Goal: Task Accomplishment & Management: Manage account settings

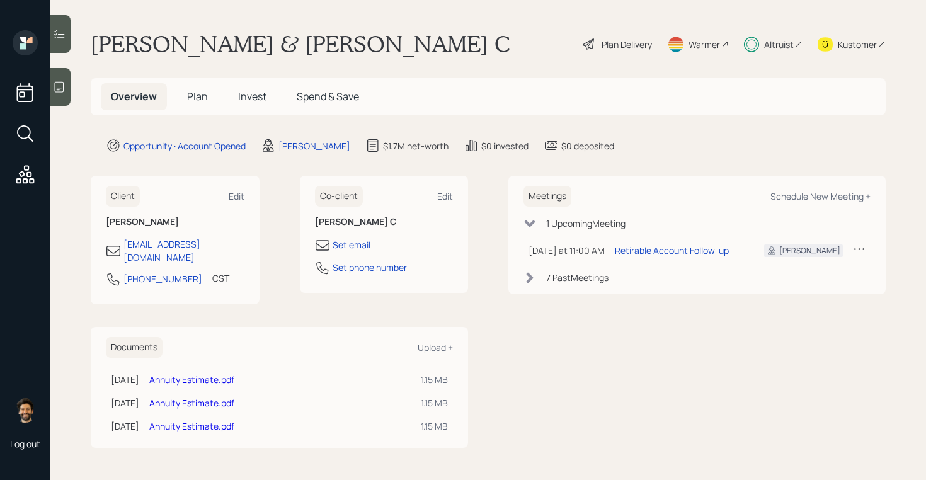
click at [191, 91] on span "Plan" at bounding box center [197, 96] width 21 height 14
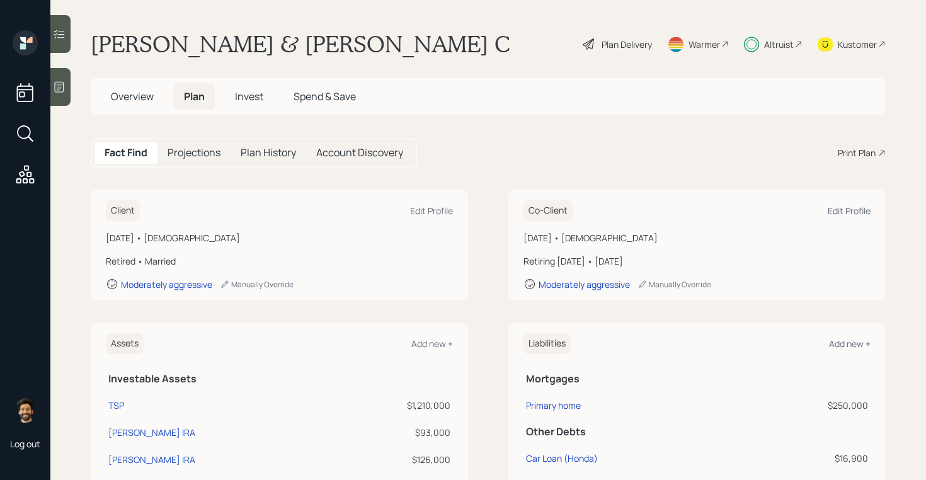
click at [125, 99] on span "Overview" at bounding box center [132, 96] width 43 height 14
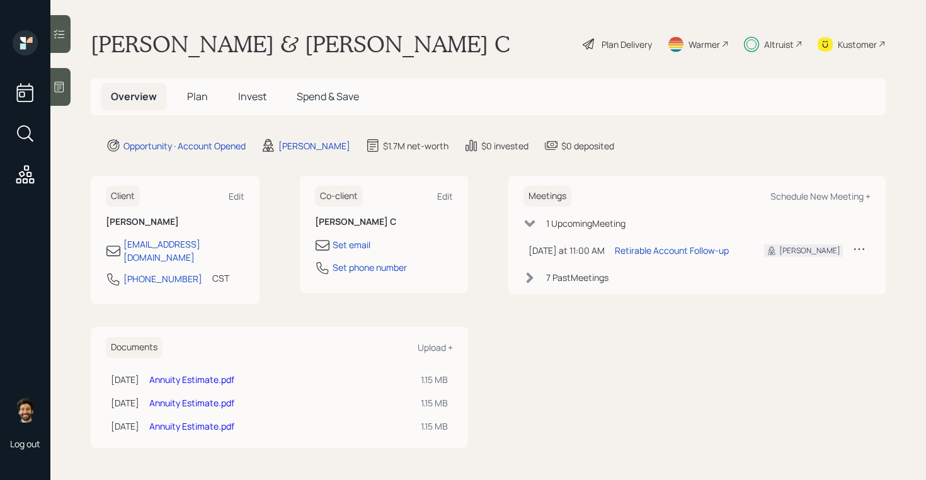
click at [202, 105] on h5 "Plan" at bounding box center [197, 96] width 41 height 27
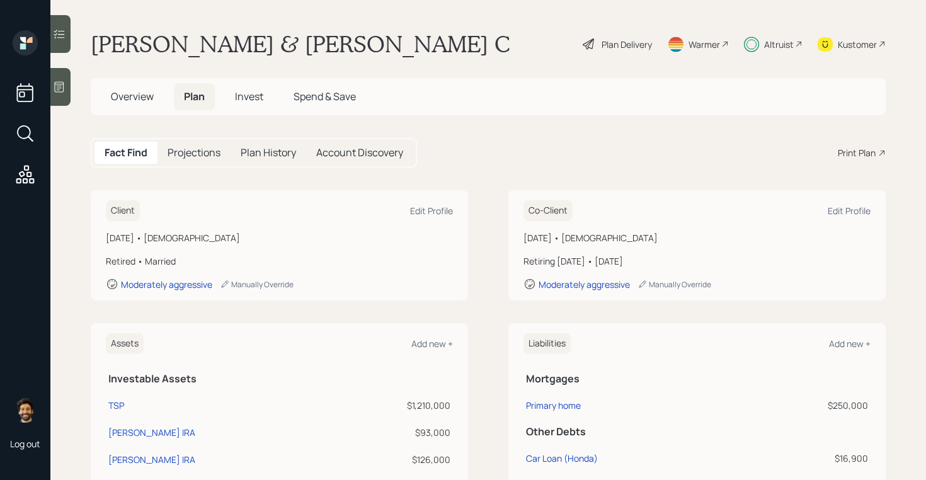
click at [139, 98] on span "Overview" at bounding box center [132, 96] width 43 height 14
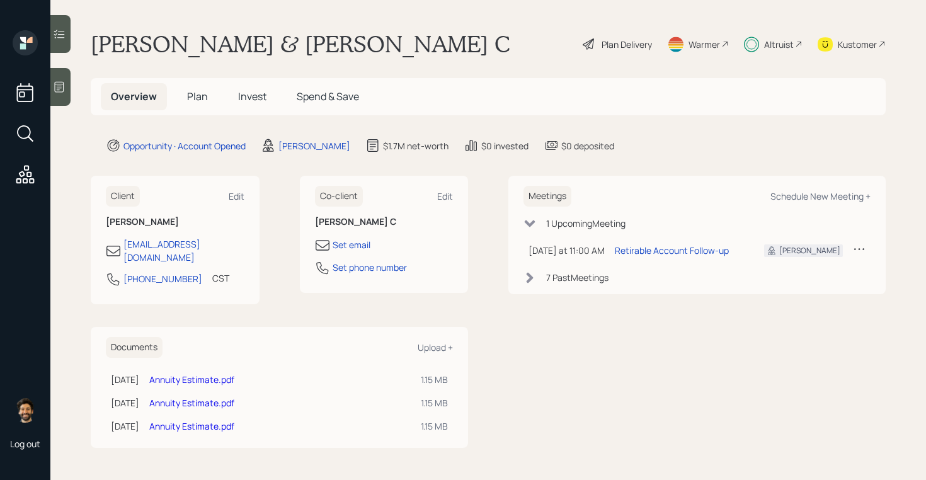
click at [254, 96] on span "Invest" at bounding box center [252, 96] width 28 height 14
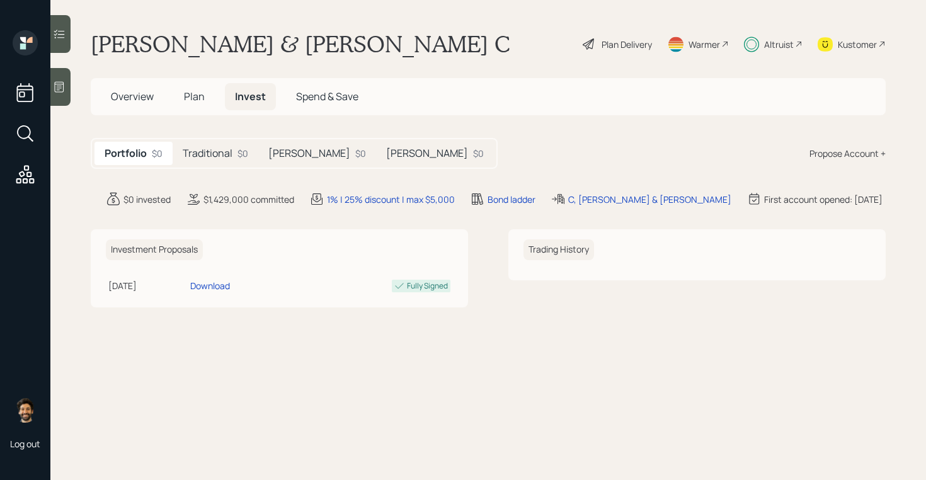
click at [228, 154] on h5 "Traditional" at bounding box center [208, 153] width 50 height 12
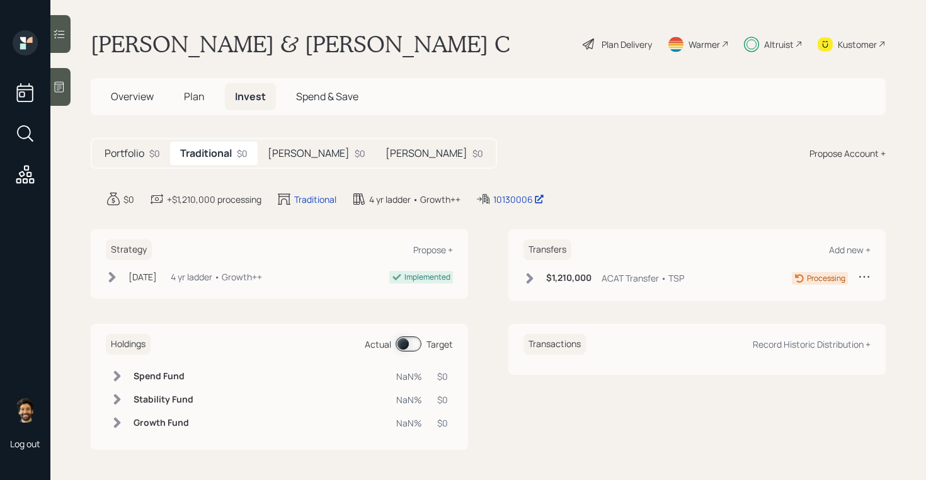
click at [285, 155] on h5 "[PERSON_NAME]" at bounding box center [309, 153] width 82 height 12
click at [386, 153] on h5 "[PERSON_NAME]" at bounding box center [427, 153] width 82 height 12
click at [353, 155] on div "$0" at bounding box center [358, 153] width 11 height 13
click at [232, 158] on div "Traditional $0" at bounding box center [213, 153] width 86 height 23
click at [282, 159] on h5 "[PERSON_NAME]" at bounding box center [309, 153] width 82 height 12
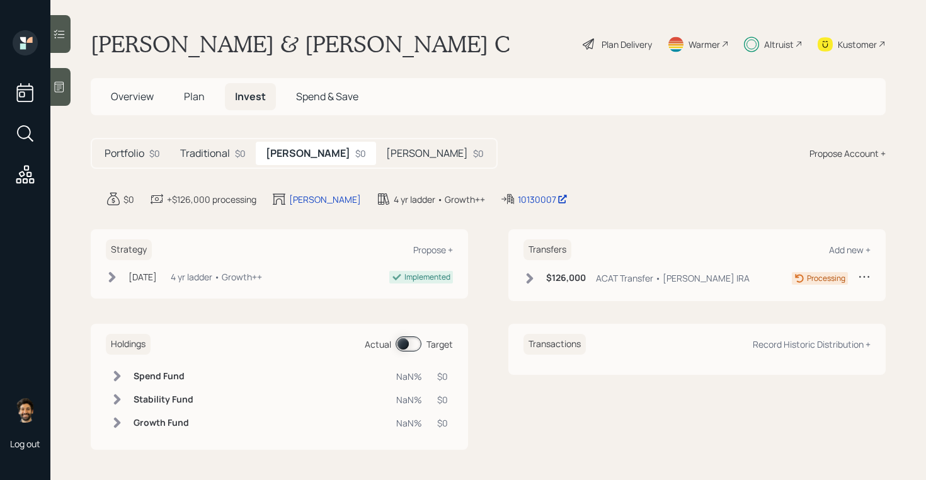
click at [220, 160] on div "Traditional $0" at bounding box center [213, 153] width 86 height 23
click at [375, 155] on div "[PERSON_NAME] $0" at bounding box center [434, 153] width 118 height 23
click at [534, 273] on icon at bounding box center [529, 278] width 13 height 13
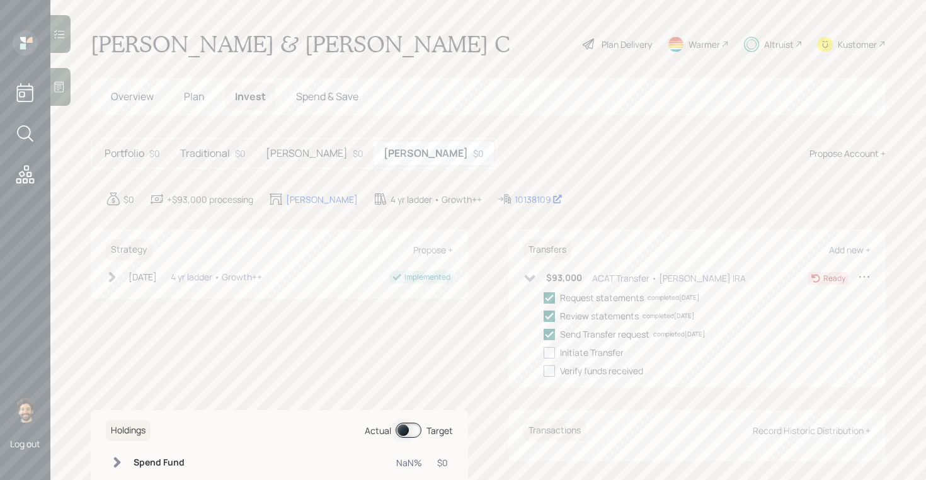
click at [353, 152] on div "$0" at bounding box center [358, 153] width 11 height 13
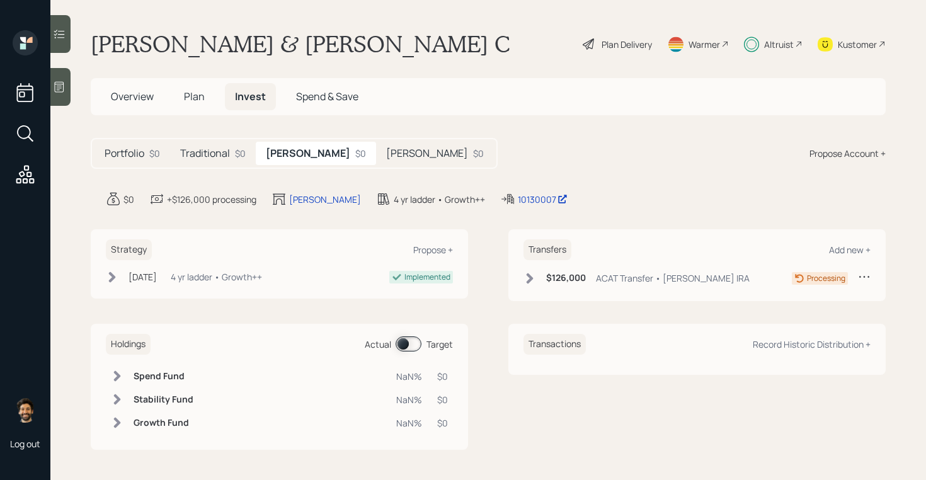
click at [222, 152] on h5 "Traditional" at bounding box center [205, 153] width 50 height 12
click at [187, 93] on span "Plan" at bounding box center [194, 96] width 21 height 14
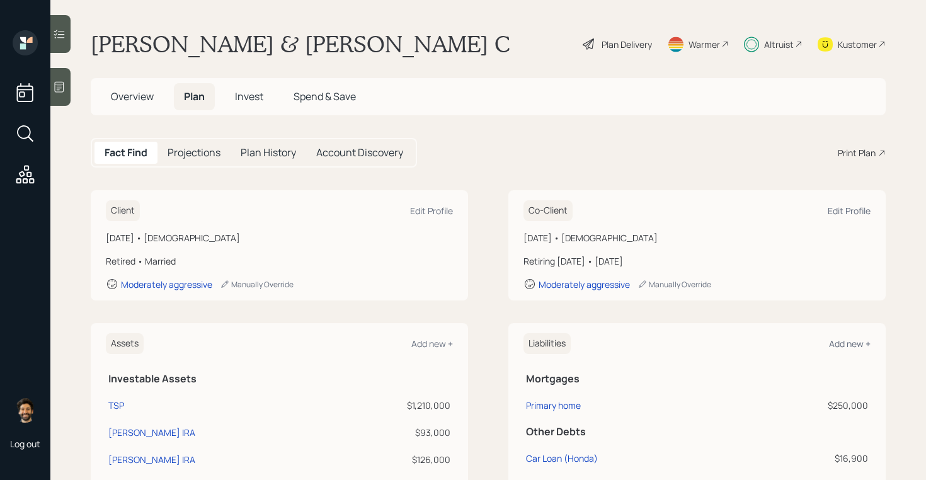
click at [253, 94] on span "Invest" at bounding box center [249, 96] width 28 height 14
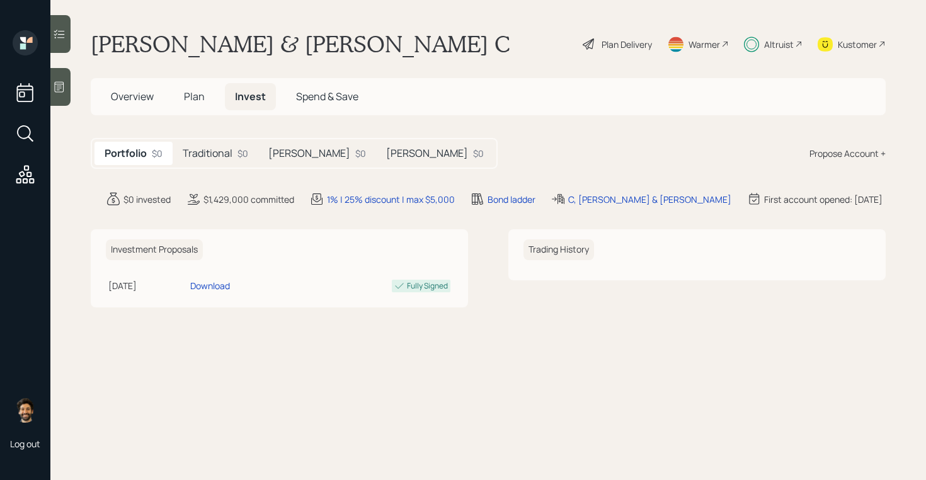
click at [769, 45] on div "Altruist" at bounding box center [779, 44] width 30 height 13
click at [182, 94] on h5 "Plan" at bounding box center [194, 96] width 41 height 27
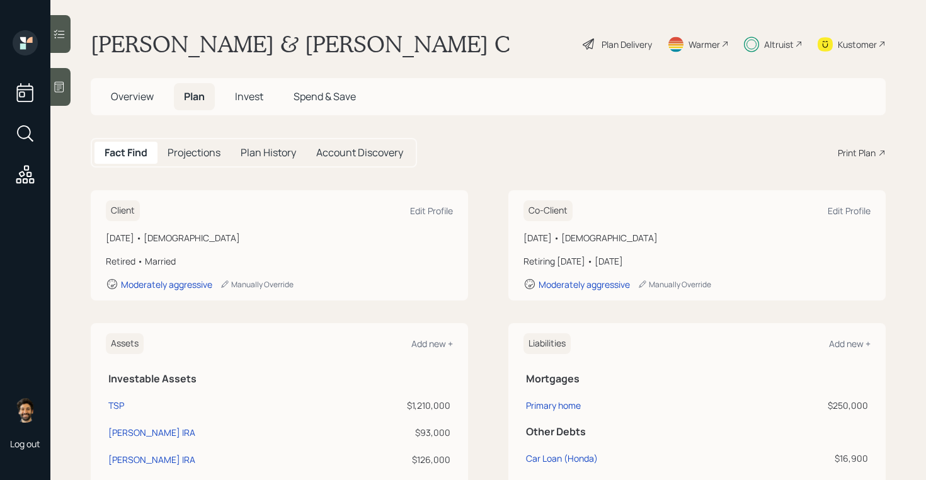
click at [133, 98] on span "Overview" at bounding box center [132, 96] width 43 height 14
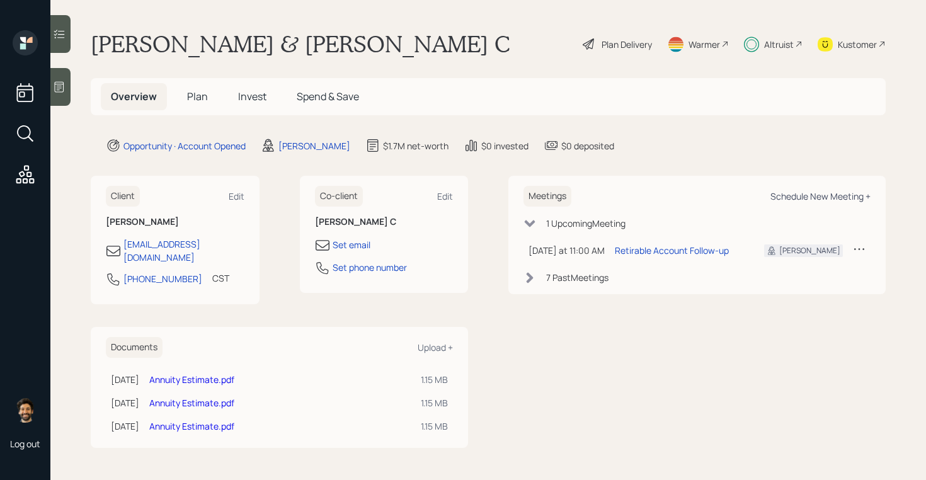
click at [795, 194] on div "Schedule New Meeting +" at bounding box center [820, 196] width 100 height 12
select select "f14b762f-c7c2-4b89-9227-8fa891345eea"
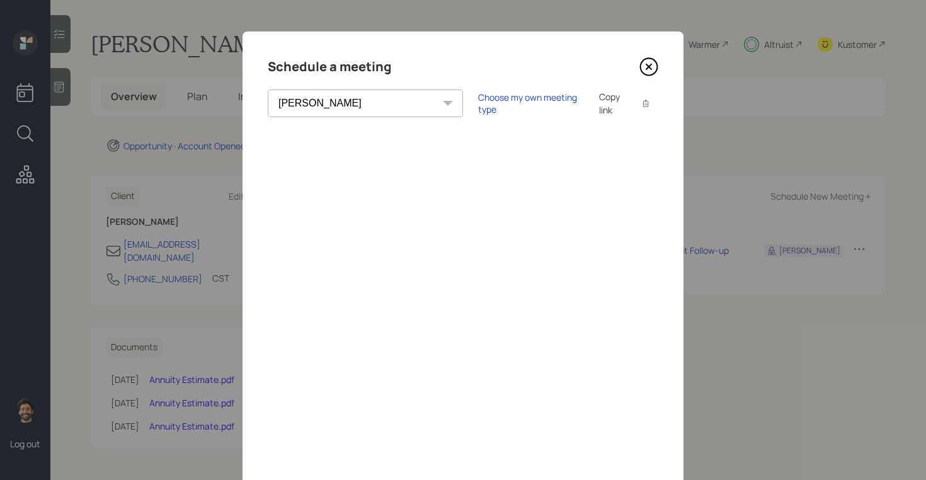
click at [652, 67] on icon at bounding box center [648, 66] width 19 height 19
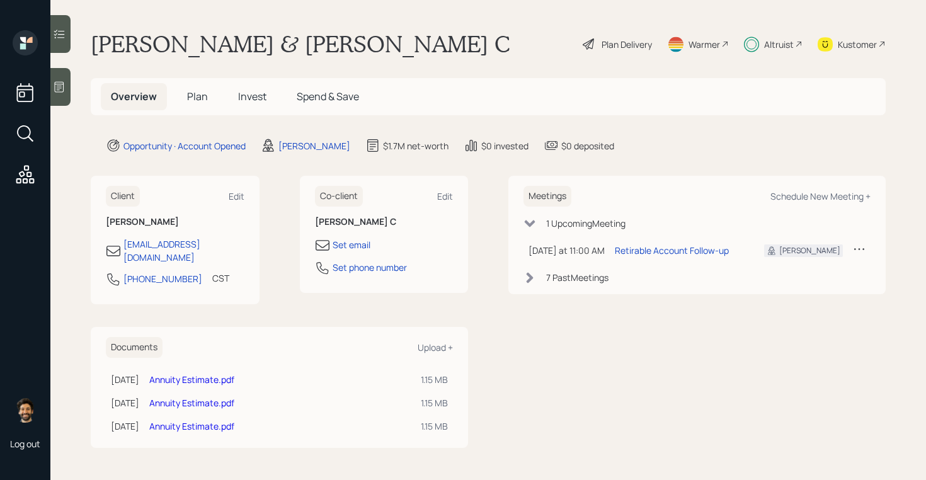
click at [759, 44] on div "Altruist" at bounding box center [773, 44] width 59 height 28
click at [247, 97] on span "Invest" at bounding box center [252, 96] width 28 height 14
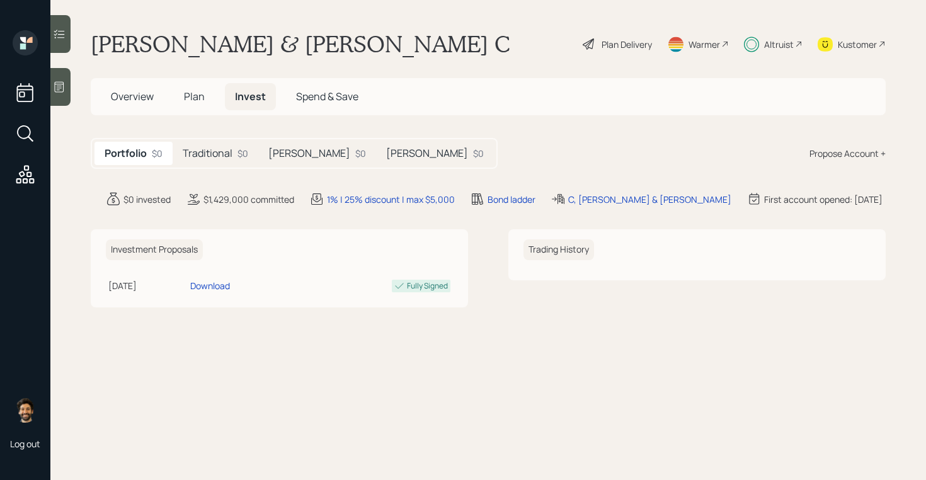
click at [229, 163] on div "Traditional $0" at bounding box center [216, 153] width 86 height 23
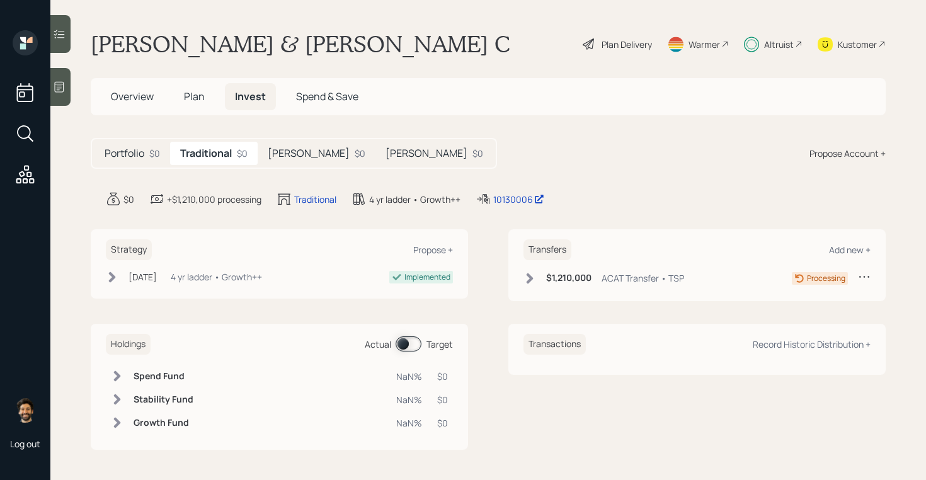
click at [355, 159] on div "$0" at bounding box center [360, 153] width 11 height 13
click at [386, 158] on h5 "[PERSON_NAME]" at bounding box center [427, 153] width 82 height 12
click at [285, 158] on h5 "[PERSON_NAME]" at bounding box center [307, 153] width 82 height 12
click at [222, 157] on h5 "Traditional" at bounding box center [205, 153] width 50 height 12
click at [291, 143] on div "[PERSON_NAME] $0" at bounding box center [317, 153] width 118 height 23
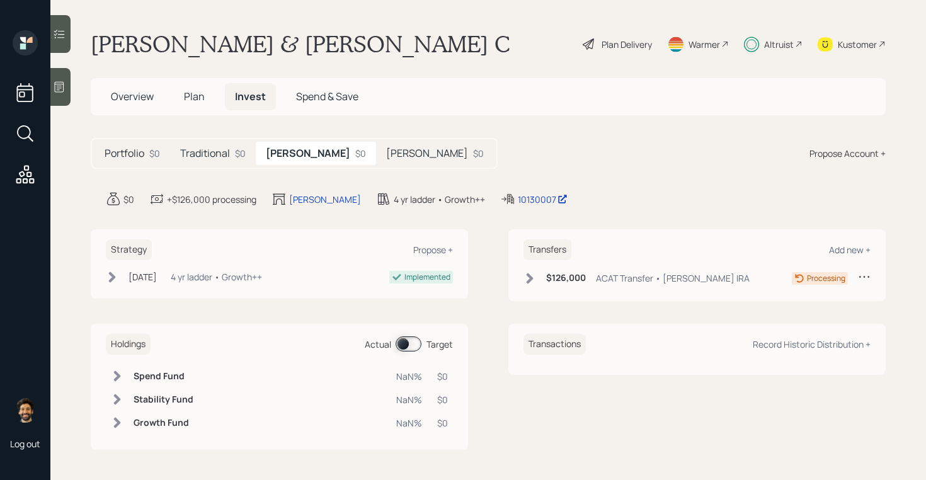
click at [227, 161] on div "Traditional $0" at bounding box center [213, 153] width 86 height 23
click at [290, 161] on div "[PERSON_NAME] $0" at bounding box center [317, 153] width 118 height 23
click at [376, 161] on div "[PERSON_NAME] $0" at bounding box center [435, 153] width 118 height 23
click at [227, 156] on h5 "Traditional" at bounding box center [205, 153] width 50 height 12
click at [872, 52] on div "Kustomer" at bounding box center [851, 44] width 68 height 28
